Goal: Task Accomplishment & Management: Manage account settings

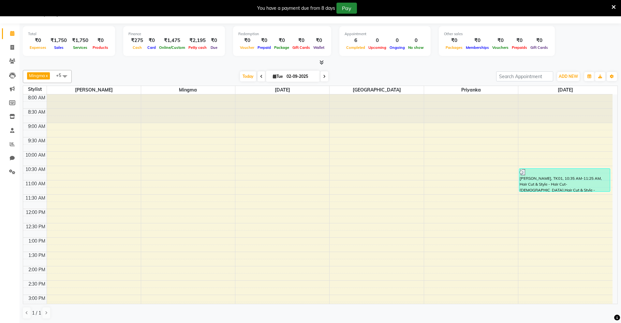
click at [344, 11] on button "Pay" at bounding box center [346, 8] width 21 height 11
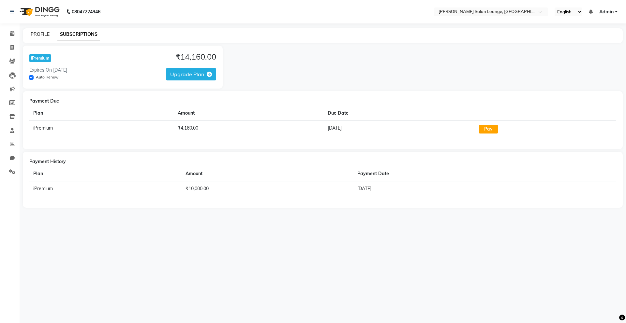
click at [39, 32] on link "PROFILE" at bounding box center [40, 34] width 19 height 6
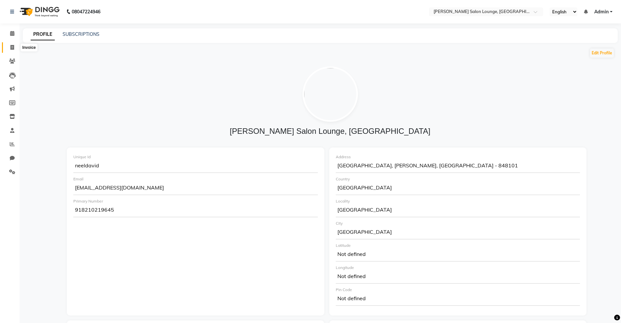
click at [10, 47] on span at bounding box center [12, 47] width 11 height 7
select select "service"
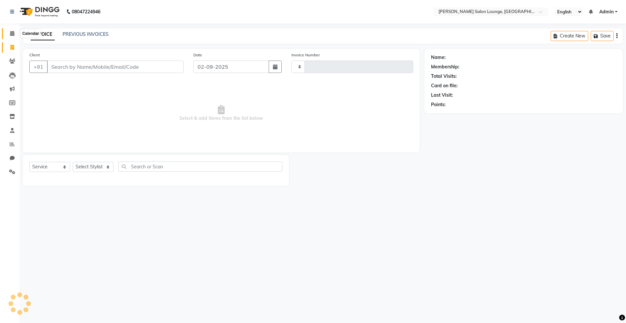
type input "0112"
select select "8909"
click at [104, 166] on select "Select Stylist Mingma [PERSON_NAME][GEOGRAPHIC_DATA] [PERSON_NAME][DATE][DATE]" at bounding box center [93, 167] width 41 height 10
click at [73, 162] on select "Select Stylist Mingma [PERSON_NAME][GEOGRAPHIC_DATA] [PERSON_NAME][DATE][DATE]" at bounding box center [93, 167] width 41 height 10
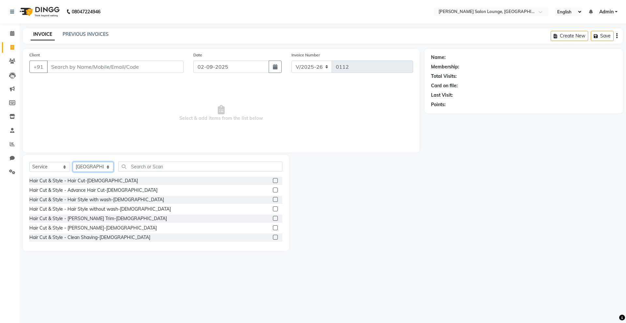
click at [104, 166] on select "Select Stylist Mingma [PERSON_NAME][GEOGRAPHIC_DATA] [PERSON_NAME][DATE][DATE]" at bounding box center [93, 167] width 41 height 10
select select "89949"
click at [73, 162] on select "Select Stylist Mingma [PERSON_NAME][GEOGRAPHIC_DATA] [PERSON_NAME][DATE][DATE]" at bounding box center [93, 167] width 41 height 10
click at [273, 180] on label at bounding box center [275, 180] width 5 height 5
click at [273, 180] on input "checkbox" at bounding box center [275, 181] width 4 height 4
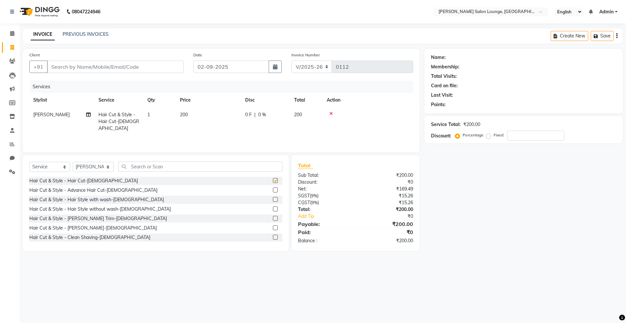
checkbox input "false"
click at [273, 226] on label at bounding box center [275, 228] width 5 height 5
click at [273, 226] on input "checkbox" at bounding box center [275, 228] width 4 height 4
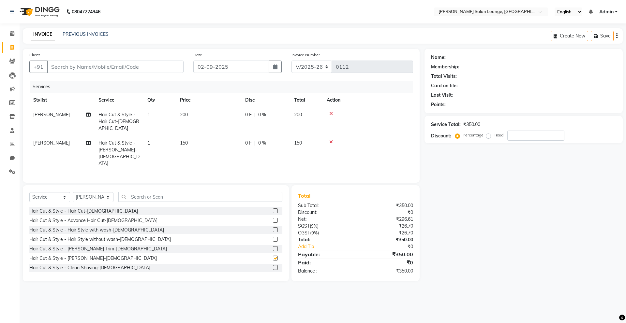
checkbox input "false"
click at [220, 192] on input "text" at bounding box center [200, 197] width 164 height 10
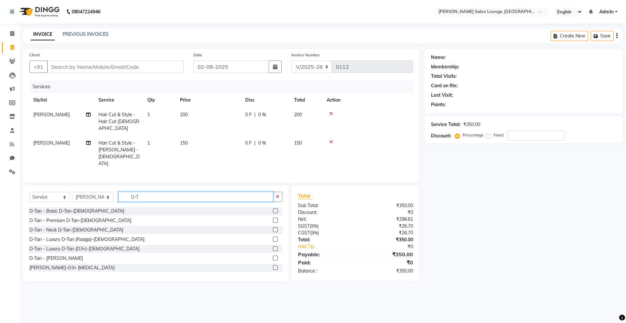
type input "D-T"
click at [273, 265] on label at bounding box center [275, 267] width 5 height 5
click at [273, 266] on input "checkbox" at bounding box center [275, 268] width 4 height 4
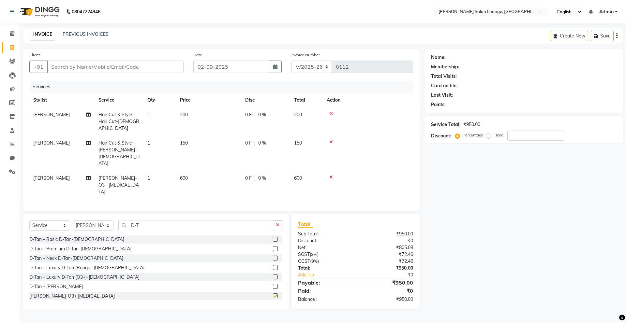
checkbox input "false"
click at [273, 246] on label at bounding box center [275, 248] width 5 height 5
click at [273, 247] on input "checkbox" at bounding box center [275, 249] width 4 height 4
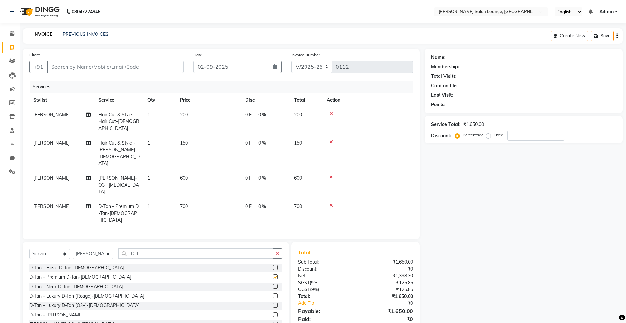
checkbox input "false"
click at [185, 175] on span "600" at bounding box center [184, 178] width 8 height 6
select select "89949"
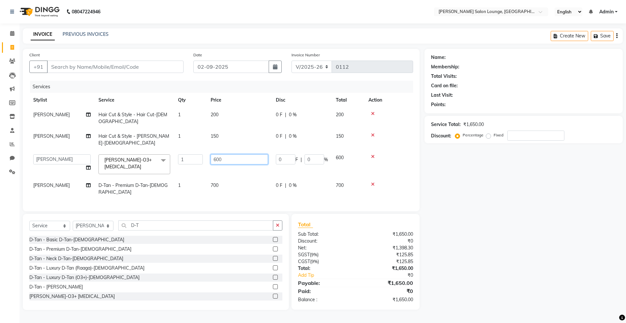
click at [216, 154] on input "600" at bounding box center [239, 159] width 57 height 10
type input "800"
click at [372, 171] on tbody "[PERSON_NAME] Hair Cut & Style - Hair Cut-[DEMOGRAPHIC_DATA] 1 200 0 F | 0 % 20…" at bounding box center [221, 154] width 384 height 92
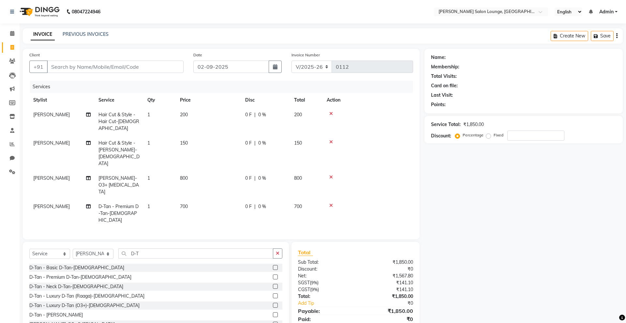
click at [331, 203] on icon at bounding box center [331, 205] width 4 height 5
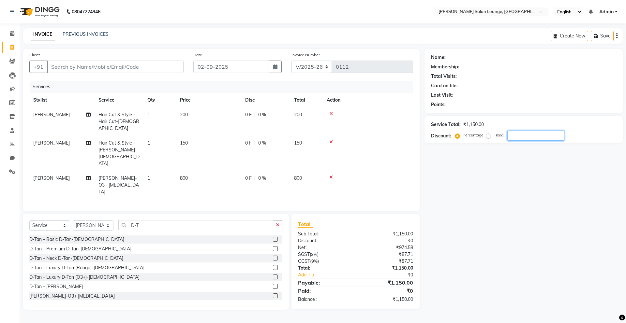
click at [517, 137] on input "number" at bounding box center [535, 136] width 57 height 10
type input "50"
click at [449, 198] on div "Name: Membership: Total Visits: Card on file: Last Visit: Points: Service Total…" at bounding box center [525, 179] width 203 height 261
click at [143, 67] on input "Client" at bounding box center [115, 67] width 137 height 12
type input "8"
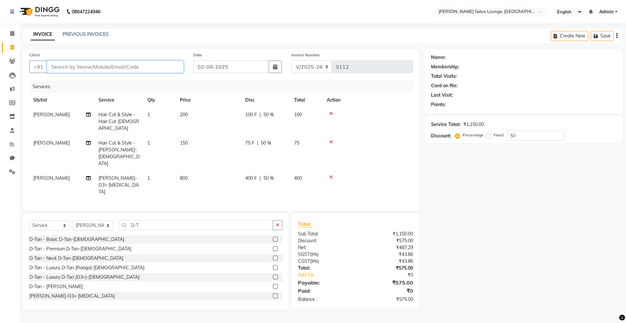
type input "0"
type input "8051790376"
click at [162, 65] on span "Add Client" at bounding box center [167, 67] width 26 height 7
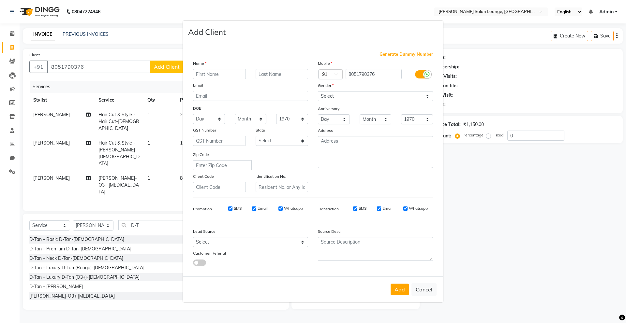
click at [211, 73] on input "text" at bounding box center [219, 74] width 53 height 10
type input "O"
type input "Prince [PERSON_NAME]"
click at [360, 94] on select "Select [DEMOGRAPHIC_DATA] [DEMOGRAPHIC_DATA] Other Prefer Not To Say" at bounding box center [375, 96] width 115 height 10
select select "[DEMOGRAPHIC_DATA]"
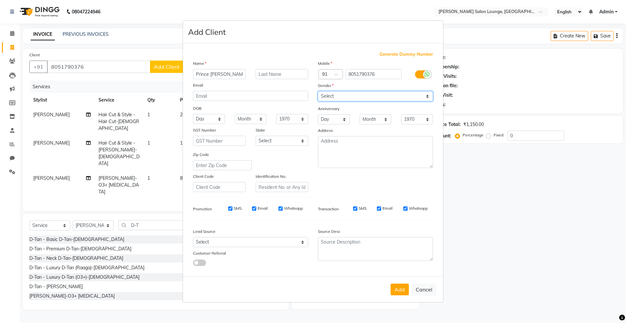
click at [318, 91] on select "Select [DEMOGRAPHIC_DATA] [DEMOGRAPHIC_DATA] Other Prefer Not To Say" at bounding box center [375, 96] width 115 height 10
click at [398, 290] on button "Add" at bounding box center [399, 290] width 18 height 12
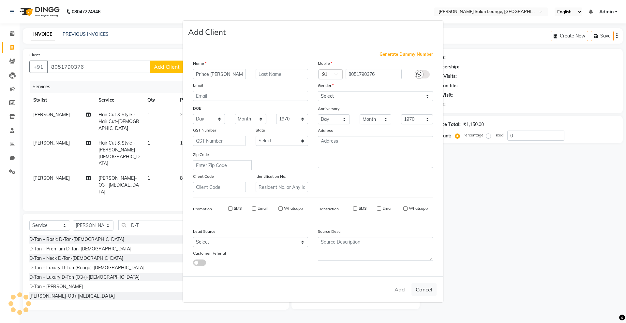
select select
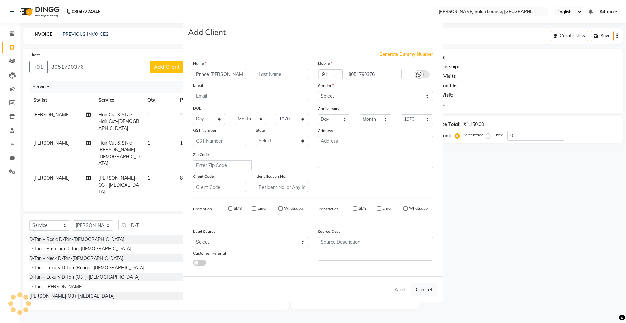
select select
checkbox input "false"
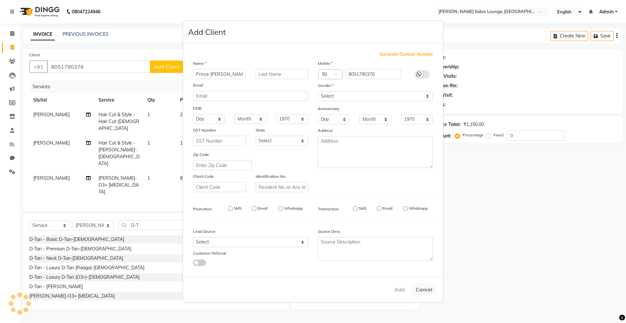
checkbox input "false"
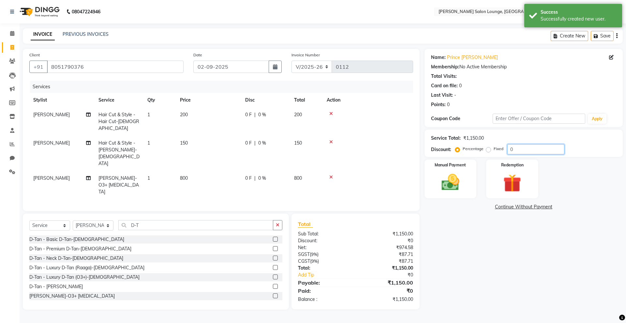
click at [516, 151] on input "0" at bounding box center [535, 149] width 57 height 10
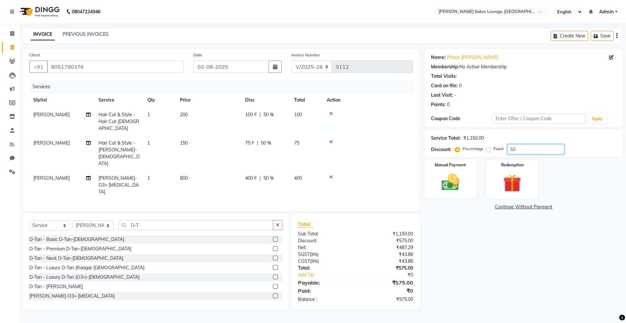
type input "50"
click at [472, 254] on div "Name: Prince Sir Membership: No Active Membership Total Visits: Card on file: 0…" at bounding box center [525, 179] width 203 height 261
click at [458, 182] on img at bounding box center [450, 183] width 30 height 22
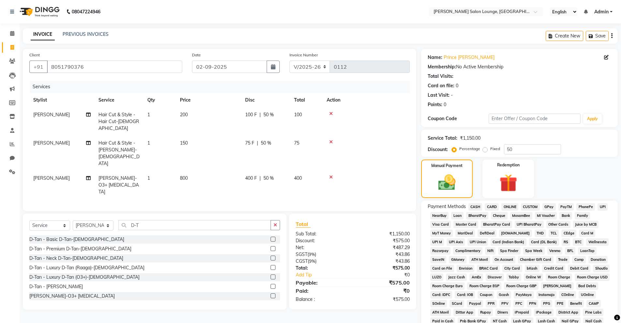
click at [603, 206] on span "UPI" at bounding box center [602, 206] width 10 height 7
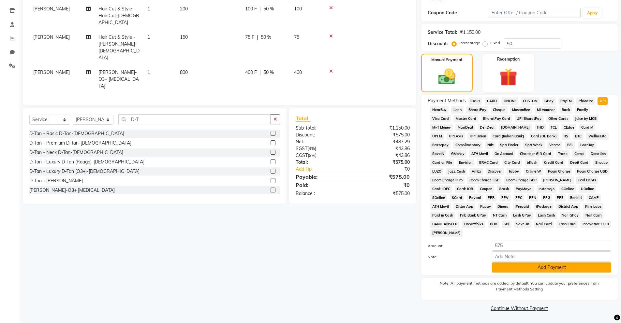
click at [548, 270] on button "Add Payment" at bounding box center [551, 268] width 119 height 10
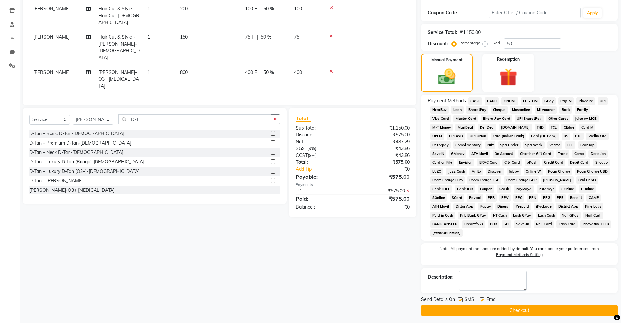
click at [519, 312] on button "Checkout" at bounding box center [519, 311] width 197 height 10
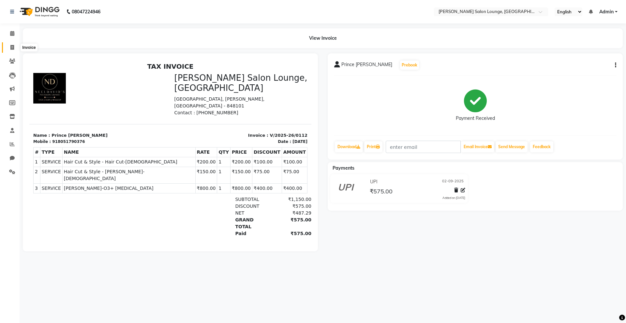
click at [12, 48] on icon at bounding box center [12, 47] width 4 height 5
select select "service"
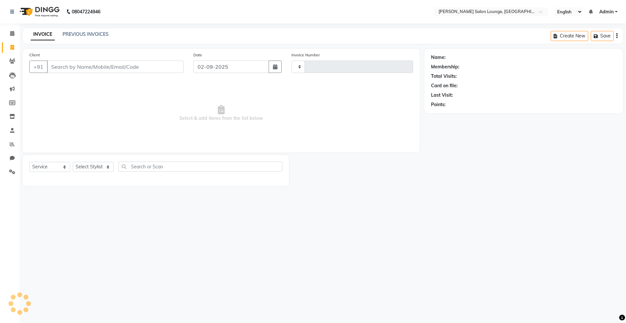
type input "0113"
select select "8909"
click at [77, 71] on input "Client" at bounding box center [115, 67] width 137 height 12
click at [81, 65] on input "Client" at bounding box center [115, 67] width 137 height 12
type input "8581814250"
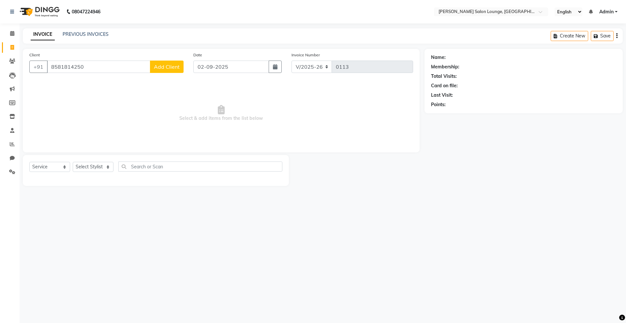
click at [163, 72] on button "Add Client" at bounding box center [167, 67] width 34 height 12
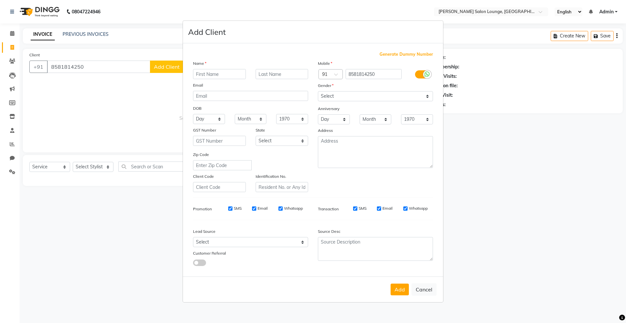
click at [232, 75] on input "text" at bounding box center [219, 74] width 53 height 10
type input "B"
type input "Vasant Sir"
click at [368, 99] on select "Select [DEMOGRAPHIC_DATA] [DEMOGRAPHIC_DATA] Other Prefer Not To Say" at bounding box center [375, 96] width 115 height 10
select select "[DEMOGRAPHIC_DATA]"
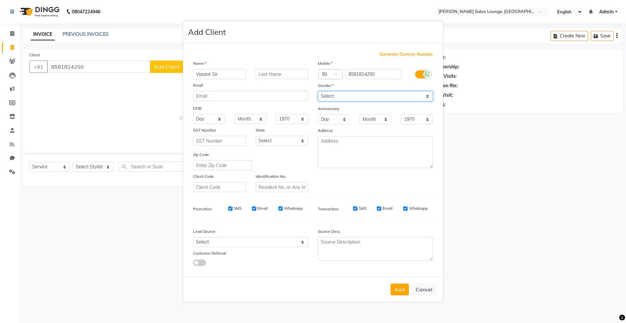
click at [318, 91] on select "Select [DEMOGRAPHIC_DATA] [DEMOGRAPHIC_DATA] Other Prefer Not To Say" at bounding box center [375, 96] width 115 height 10
click at [400, 289] on button "Add" at bounding box center [399, 290] width 18 height 12
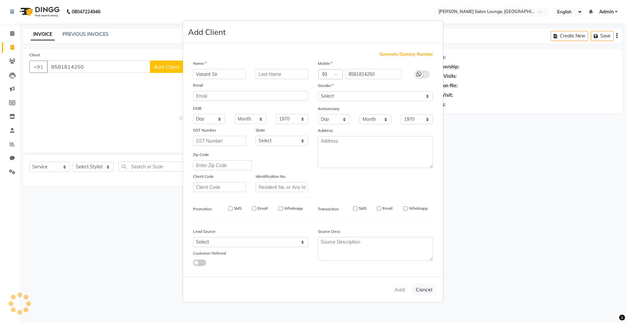
select select
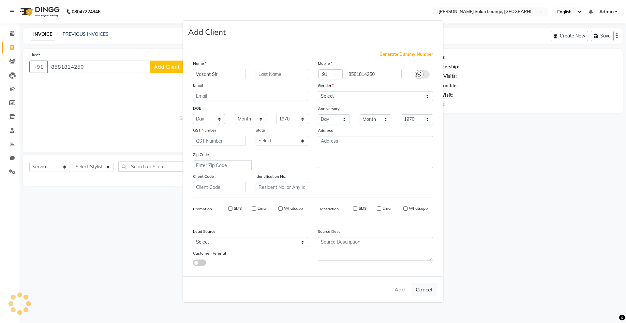
select select
checkbox input "false"
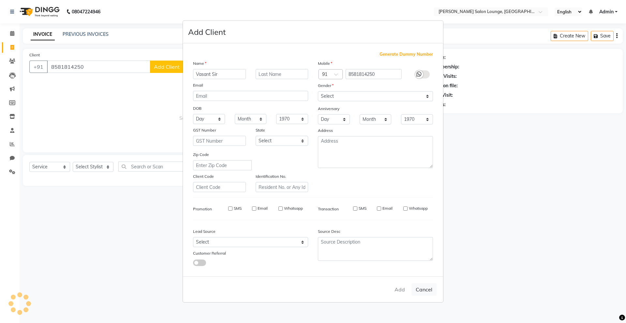
checkbox input "false"
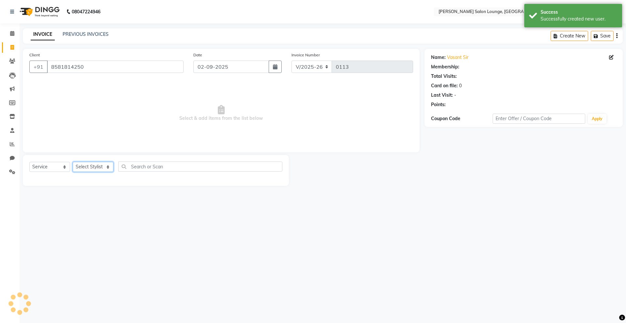
click at [85, 168] on select "Select Stylist Mingma [PERSON_NAME][GEOGRAPHIC_DATA] [PERSON_NAME][DATE][DATE]" at bounding box center [93, 167] width 41 height 10
select select "89950"
click at [73, 162] on select "Select Stylist Mingma [PERSON_NAME][GEOGRAPHIC_DATA] [PERSON_NAME][DATE][DATE]" at bounding box center [93, 167] width 41 height 10
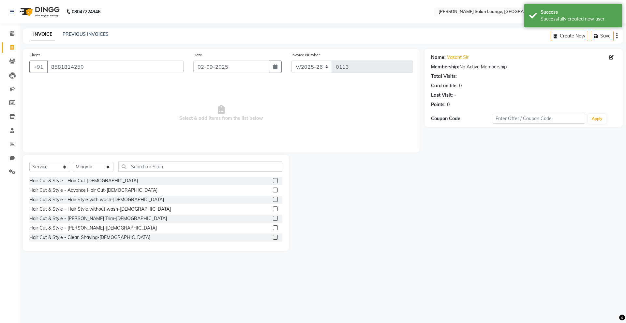
click at [273, 182] on label at bounding box center [275, 180] width 5 height 5
click at [273, 182] on input "checkbox" at bounding box center [275, 181] width 4 height 4
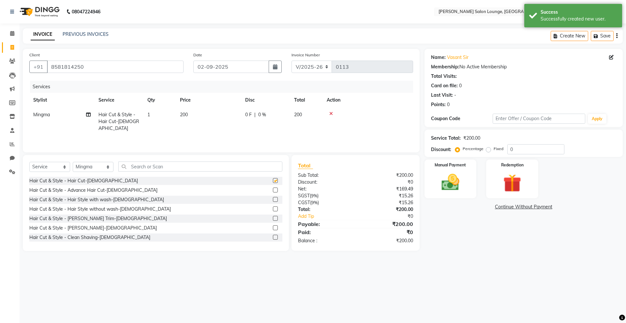
checkbox input "false"
click at [273, 227] on label at bounding box center [275, 228] width 5 height 5
click at [273, 227] on input "checkbox" at bounding box center [275, 228] width 4 height 4
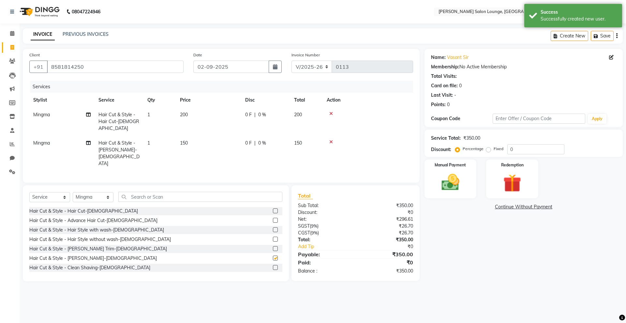
checkbox input "false"
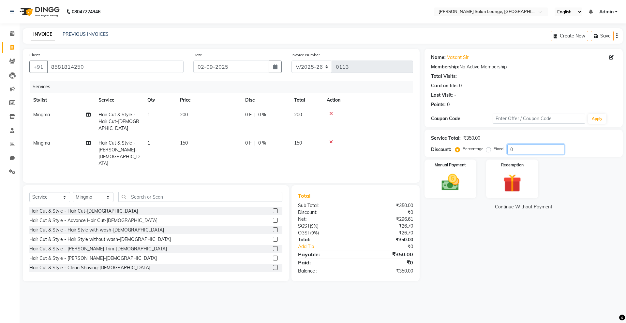
click at [531, 148] on input "0" at bounding box center [535, 149] width 57 height 10
type input "50"
click at [444, 176] on img at bounding box center [450, 183] width 30 height 22
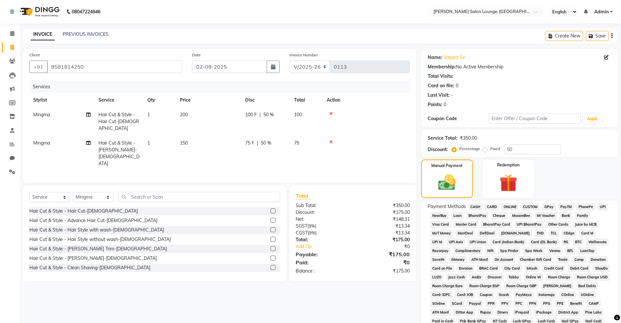
click at [478, 206] on span "CASH" at bounding box center [475, 206] width 14 height 7
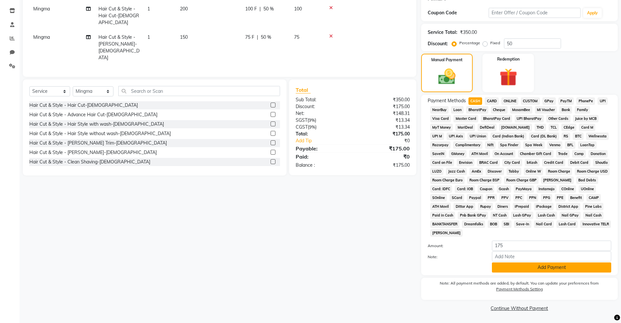
click at [547, 268] on button "Add Payment" at bounding box center [551, 268] width 119 height 10
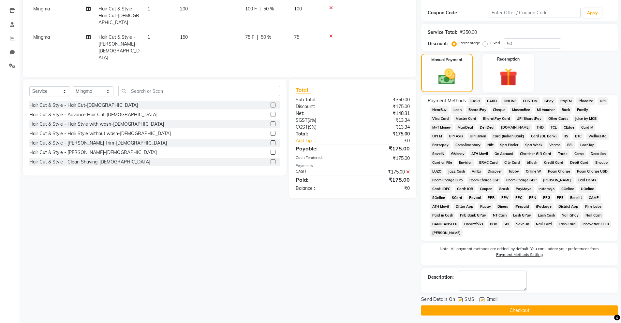
click at [515, 311] on button "Checkout" at bounding box center [519, 311] width 197 height 10
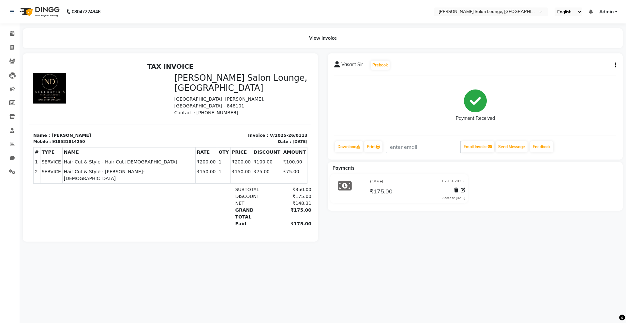
select select "service"
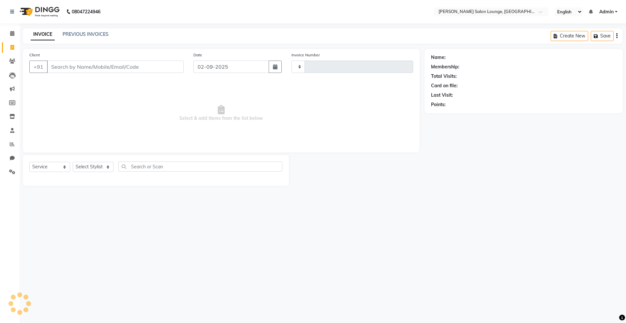
type input "0114"
select select "8909"
click at [11, 33] on icon at bounding box center [12, 33] width 4 height 5
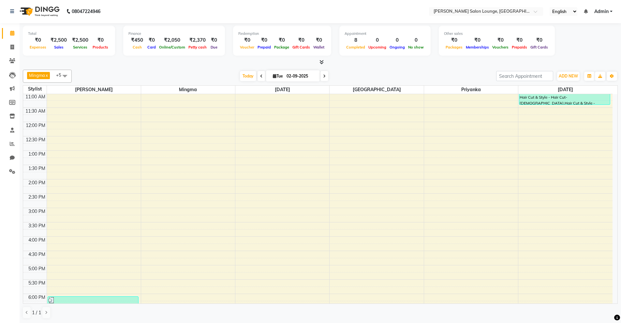
scroll to position [163, 0]
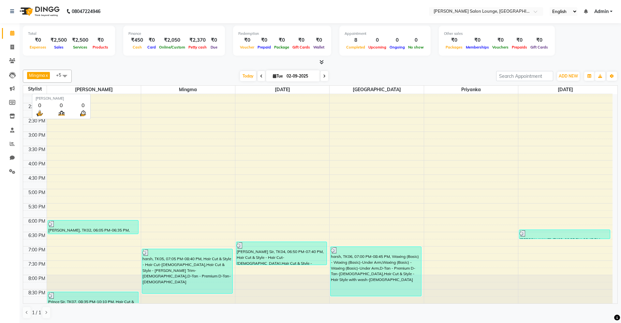
click at [121, 92] on span "[PERSON_NAME]" at bounding box center [94, 90] width 94 height 8
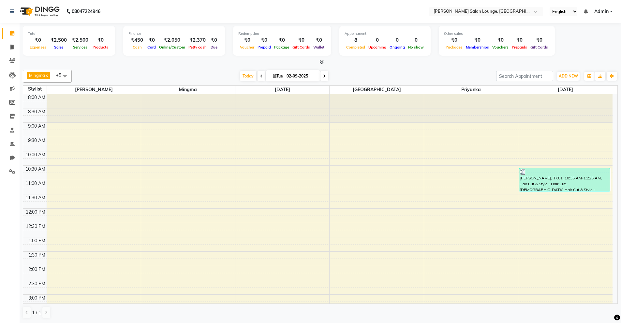
scroll to position [84, 0]
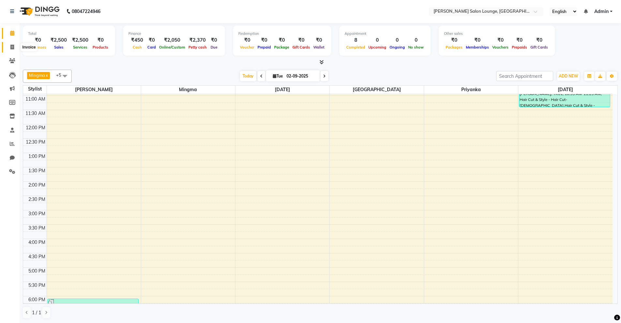
click at [12, 50] on span at bounding box center [12, 47] width 11 height 7
select select "service"
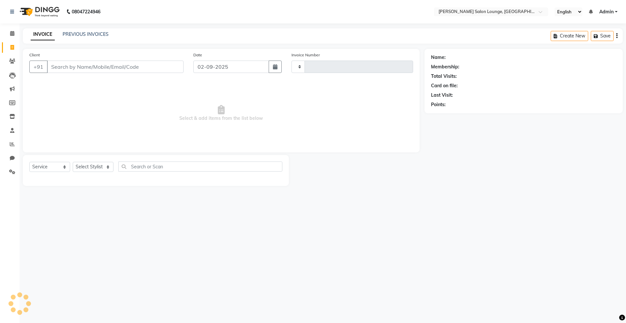
type input "0114"
select select "8909"
click at [13, 36] on span at bounding box center [12, 33] width 11 height 7
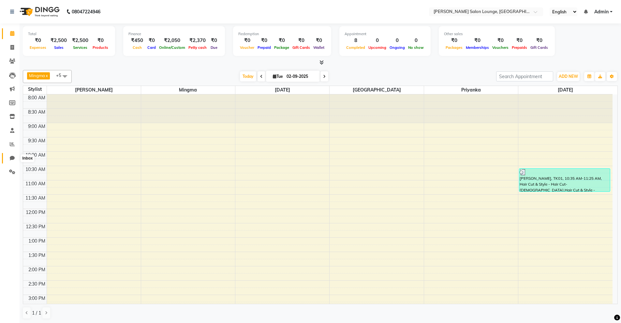
click at [11, 159] on icon at bounding box center [12, 158] width 5 height 5
select select "100"
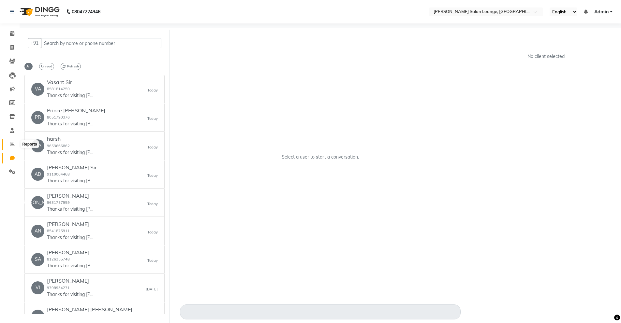
click at [11, 145] on icon at bounding box center [12, 144] width 5 height 5
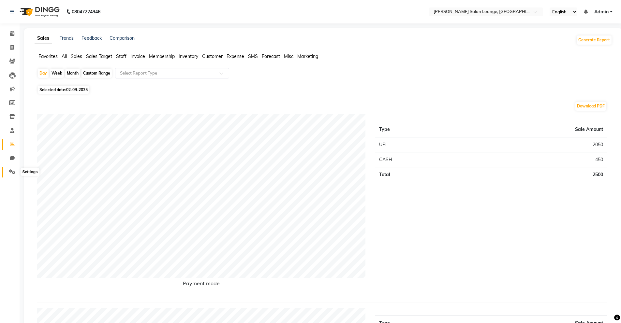
click at [14, 170] on icon at bounding box center [12, 171] width 6 height 5
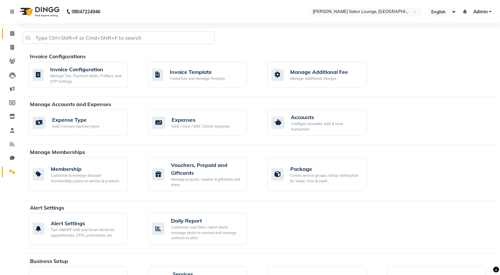
click at [12, 37] on link "Calendar" at bounding box center [10, 33] width 16 height 11
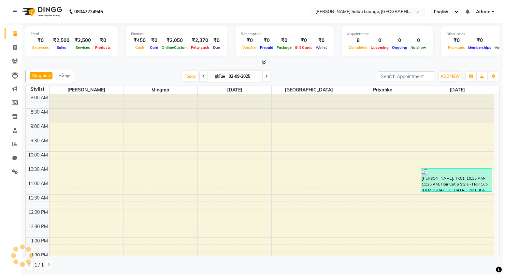
scroll to position [211, 0]
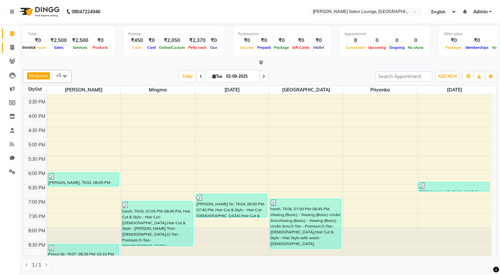
click at [10, 49] on span at bounding box center [12, 47] width 11 height 7
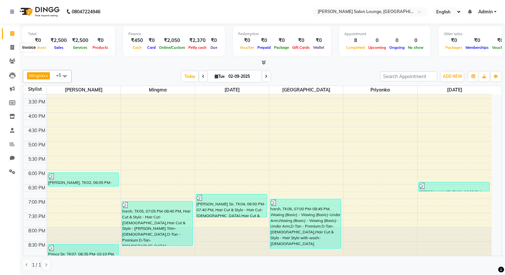
select select "service"
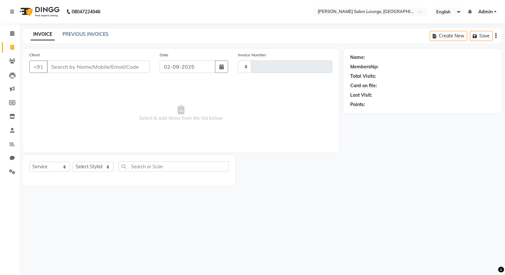
type input "0114"
select select "8909"
click at [75, 68] on input "Client" at bounding box center [98, 67] width 103 height 12
type input "9304270304"
click at [141, 65] on span "Add Client" at bounding box center [133, 67] width 26 height 7
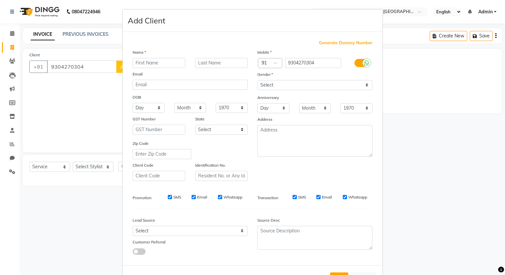
click at [148, 61] on input "text" at bounding box center [159, 63] width 53 height 10
type input "Bunty Sir"
click at [267, 87] on select "Select [DEMOGRAPHIC_DATA] [DEMOGRAPHIC_DATA] Other Prefer Not To Say" at bounding box center [314, 85] width 115 height 10
select select "[DEMOGRAPHIC_DATA]"
click at [257, 80] on select "Select [DEMOGRAPHIC_DATA] [DEMOGRAPHIC_DATA] Other Prefer Not To Say" at bounding box center [314, 85] width 115 height 10
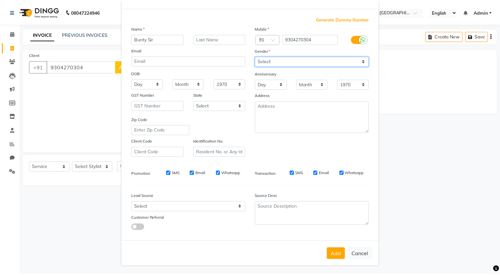
scroll to position [25, 0]
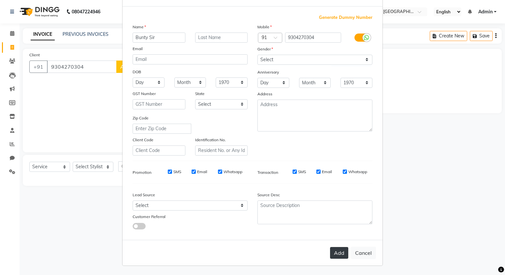
click at [343, 258] on button "Add" at bounding box center [339, 253] width 18 height 12
select select
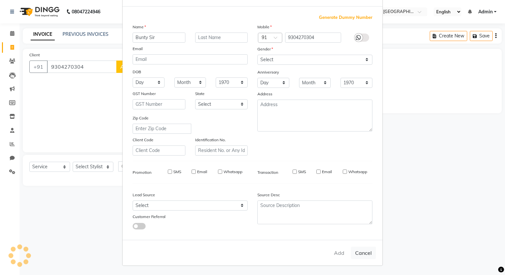
select select
checkbox input "false"
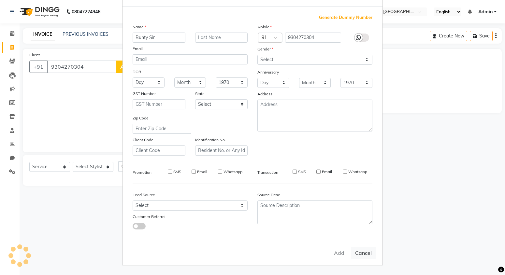
checkbox input "false"
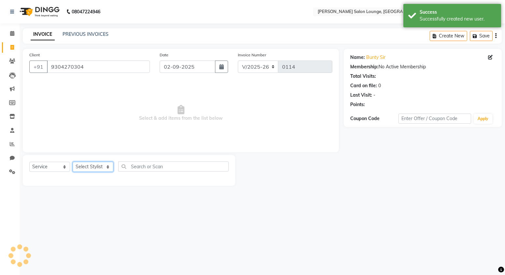
click at [105, 167] on select "Select Stylist Mingma [PERSON_NAME][GEOGRAPHIC_DATA] [PERSON_NAME][DATE][DATE]" at bounding box center [93, 167] width 41 height 10
select select "89950"
click at [73, 162] on select "Select Stylist Mingma [PERSON_NAME][GEOGRAPHIC_DATA] [PERSON_NAME][DATE][DATE]" at bounding box center [93, 167] width 41 height 10
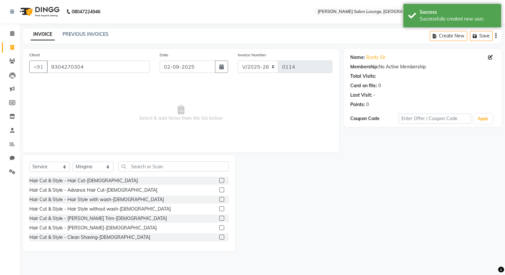
click at [219, 182] on label at bounding box center [221, 180] width 5 height 5
click at [219, 182] on input "checkbox" at bounding box center [221, 181] width 4 height 4
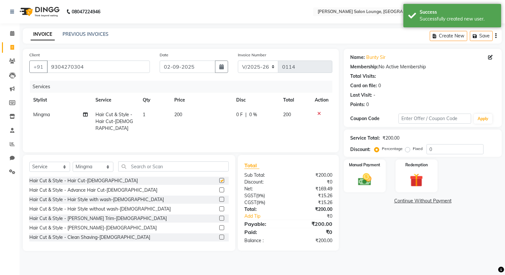
checkbox input "false"
click at [219, 227] on label at bounding box center [221, 228] width 5 height 5
click at [219, 227] on input "checkbox" at bounding box center [221, 228] width 4 height 4
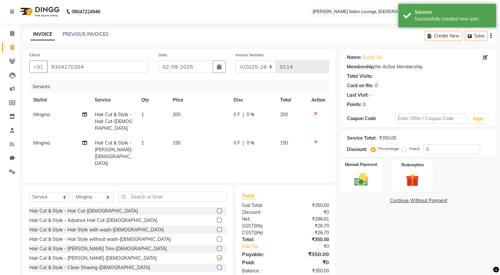
checkbox input "false"
click at [367, 183] on img at bounding box center [361, 180] width 22 height 16
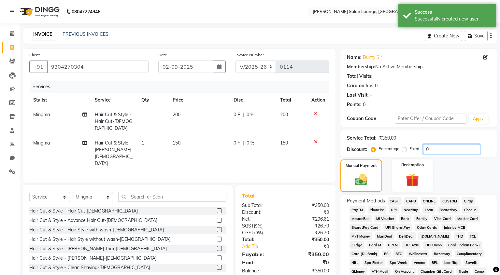
click at [425, 149] on input "0" at bounding box center [451, 149] width 57 height 10
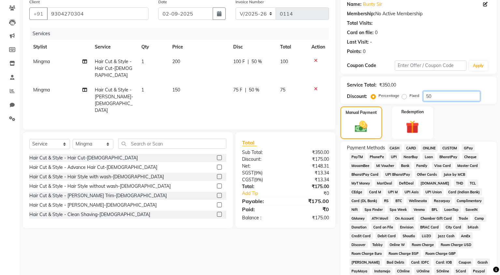
scroll to position [62, 0]
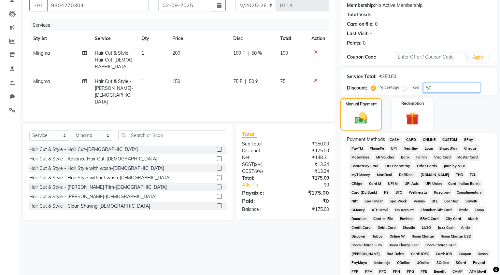
type input "50"
click at [315, 78] on icon at bounding box center [316, 80] width 4 height 5
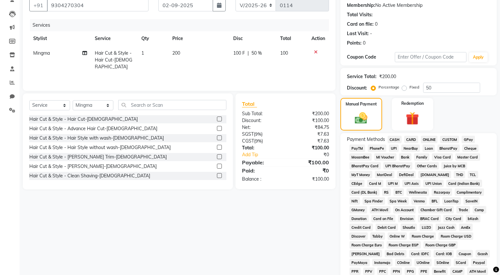
click at [217, 177] on label at bounding box center [219, 175] width 5 height 5
click at [217, 177] on input "checkbox" at bounding box center [219, 176] width 4 height 4
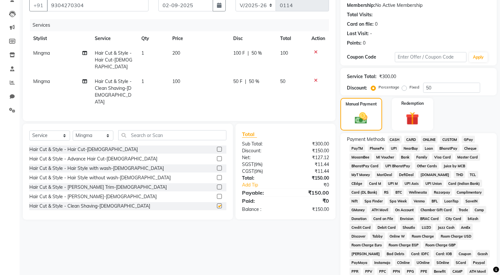
checkbox input "false"
click at [367, 124] on img at bounding box center [361, 118] width 21 height 15
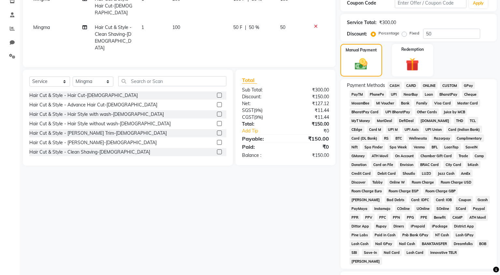
click at [393, 93] on span "UPI" at bounding box center [394, 94] width 10 height 7
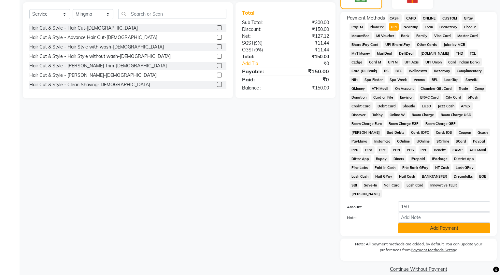
click at [411, 224] on button "Add Payment" at bounding box center [444, 229] width 92 height 10
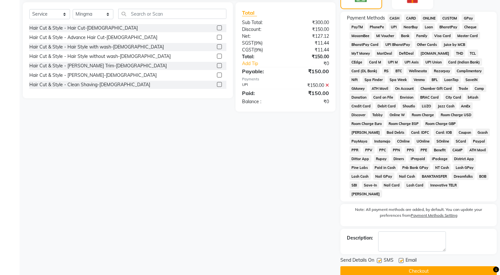
click at [429, 267] on button "Checkout" at bounding box center [419, 272] width 156 height 10
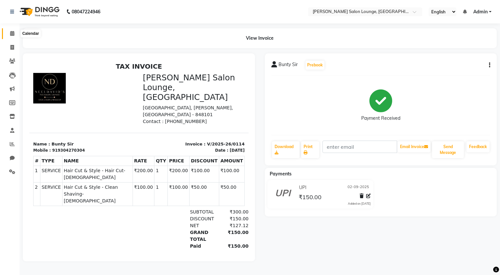
click at [16, 34] on span at bounding box center [12, 33] width 11 height 7
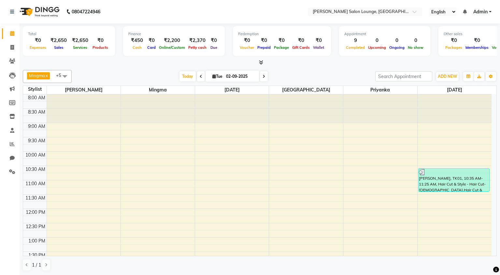
click at [138, 66] on div at bounding box center [260, 62] width 474 height 7
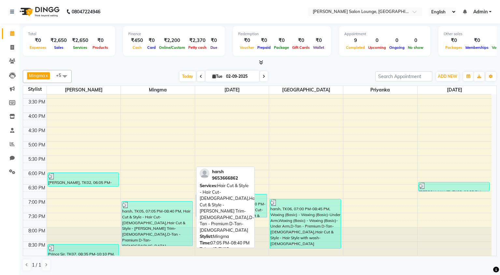
scroll to position [0, 0]
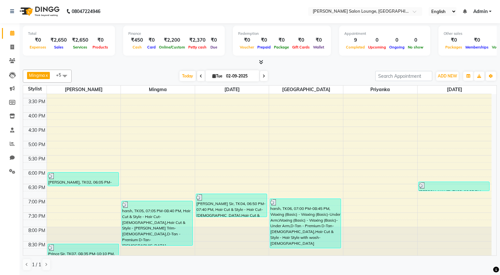
click at [325, 154] on div "8:00 AM 8:30 AM 9:00 AM 9:30 AM 10:00 AM 10:30 AM 11:00 AM 11:30 AM 12:00 PM 12…" at bounding box center [257, 69] width 469 height 373
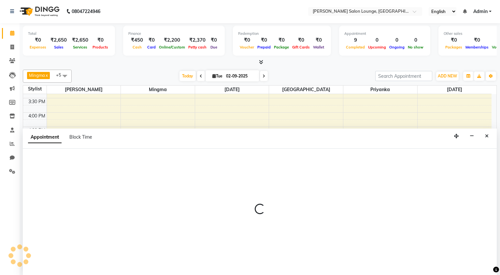
select select "89952"
select select "1035"
select select "tentative"
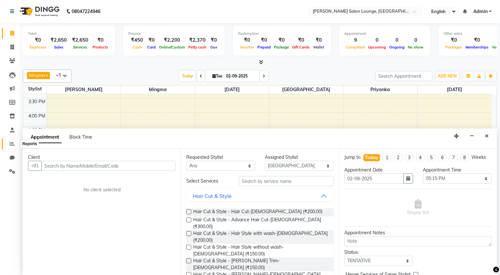
click at [13, 144] on icon at bounding box center [12, 143] width 5 height 5
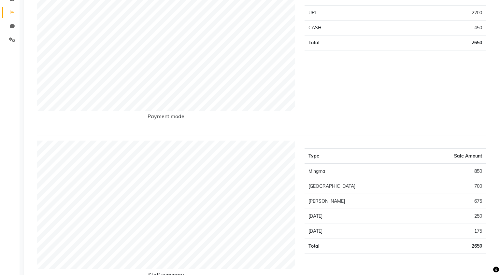
scroll to position [133, 0]
